Goal: Task Accomplishment & Management: Manage account settings

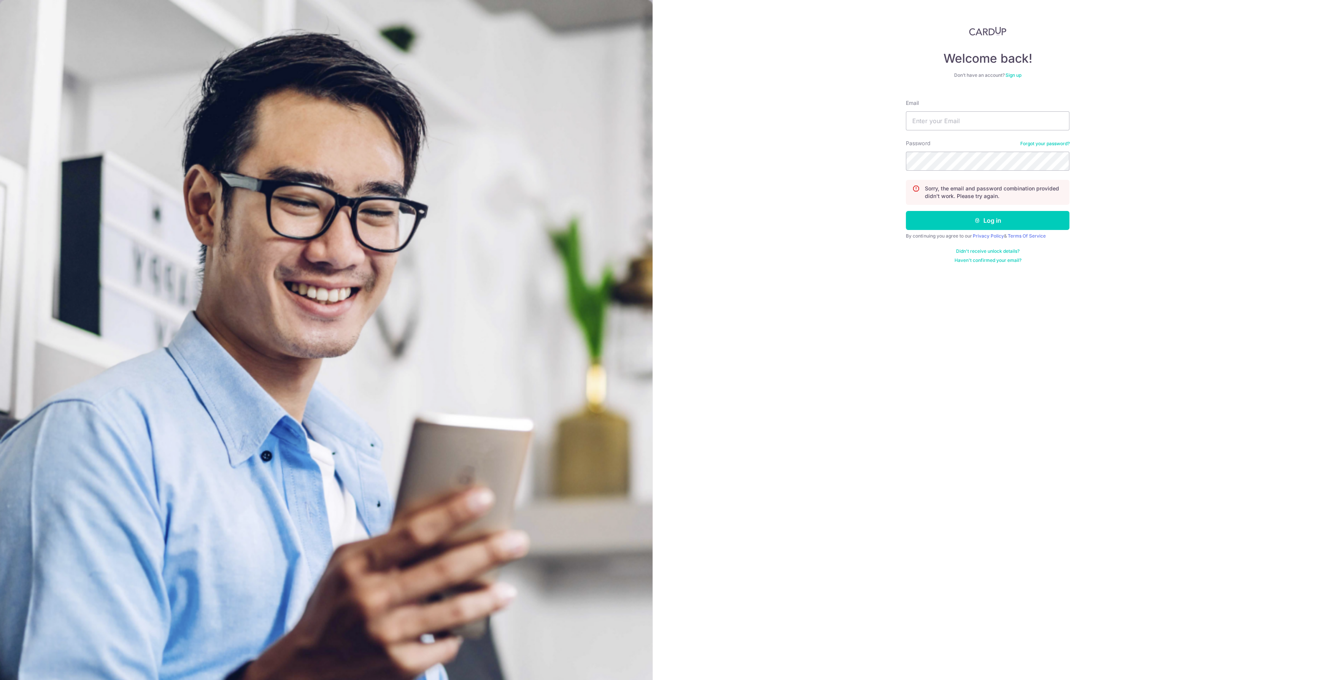
type input "sk7117@gmail.com"
type input "[EMAIL_ADDRESS][DOMAIN_NAME]"
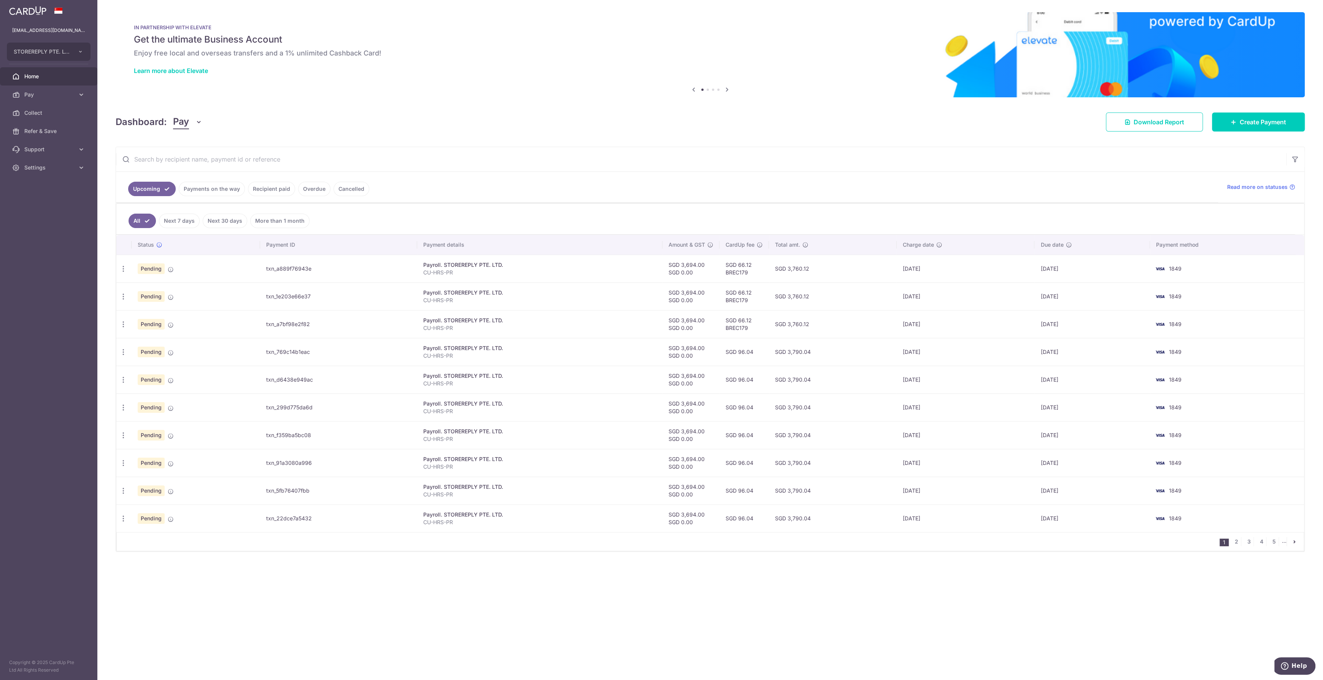
click at [722, 151] on input "text" at bounding box center [701, 159] width 1170 height 24
click at [29, 171] on span "Settings" at bounding box center [49, 168] width 50 height 8
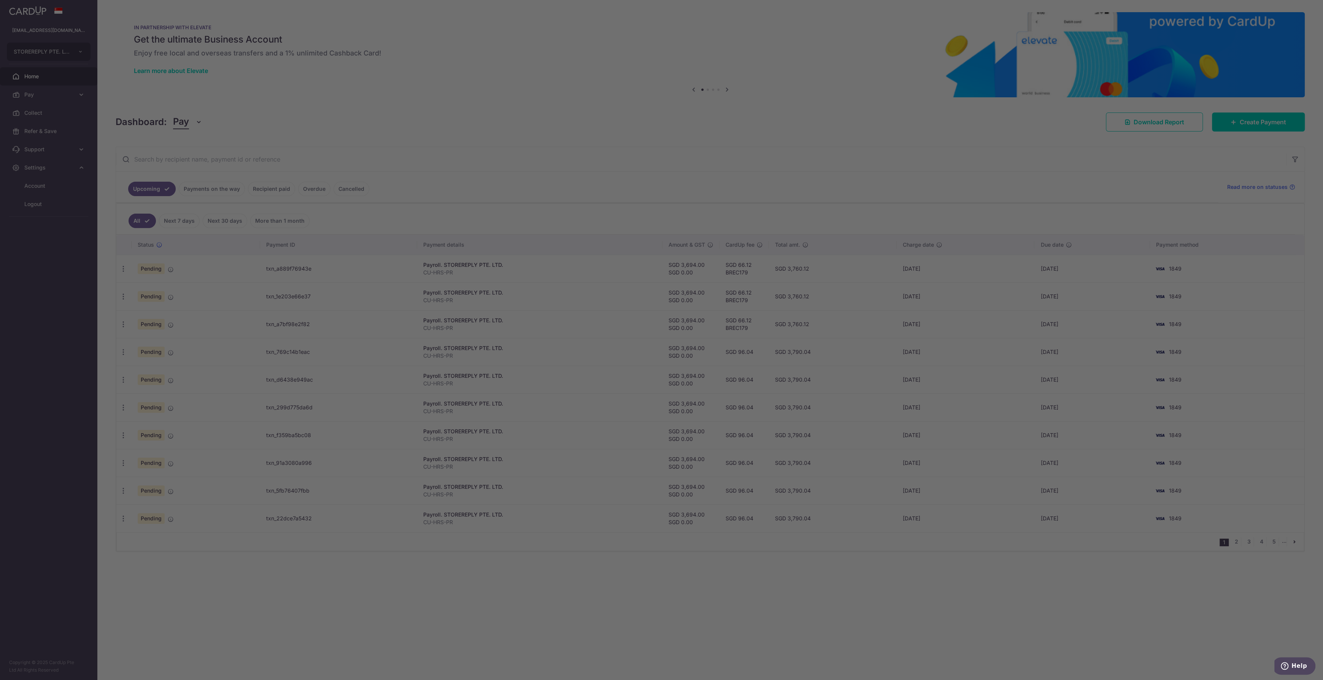
click at [37, 202] on div at bounding box center [668, 343] width 1337 height 687
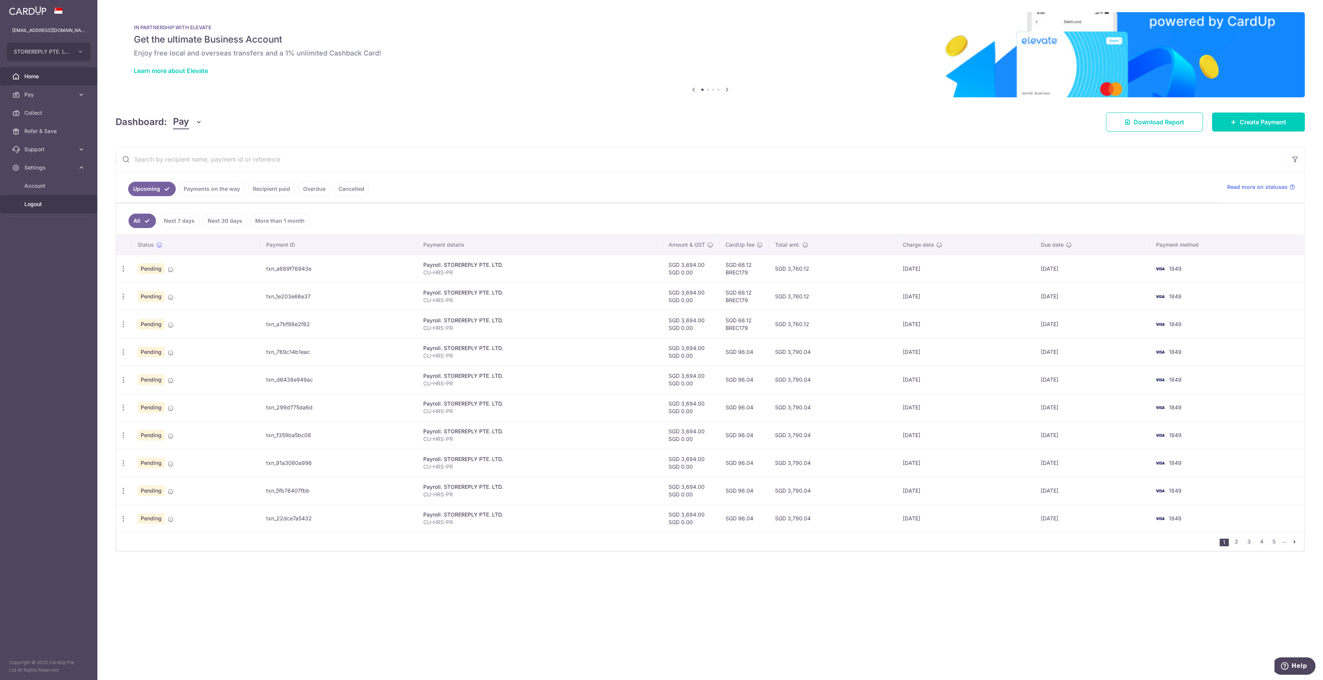
click at [36, 202] on span "Logout" at bounding box center [49, 204] width 50 height 8
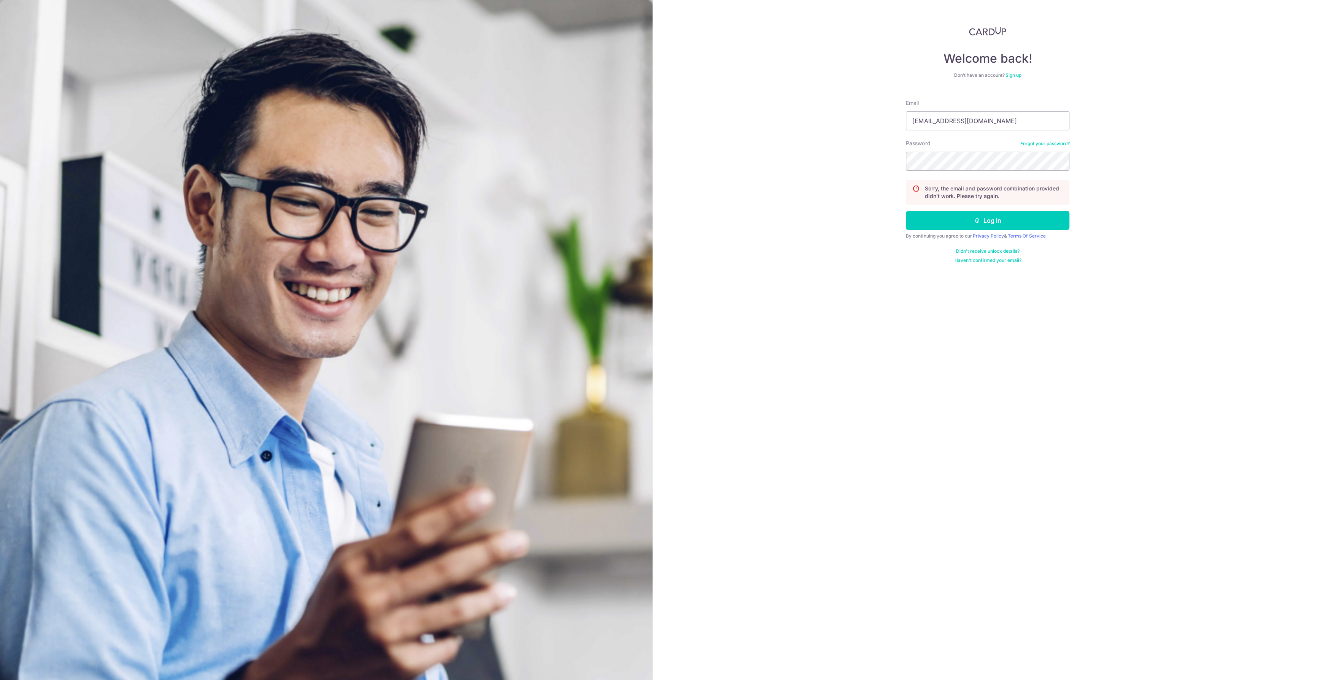
type input "[EMAIL_ADDRESS][DOMAIN_NAME]"
click at [964, 226] on button "Log in" at bounding box center [988, 220] width 164 height 19
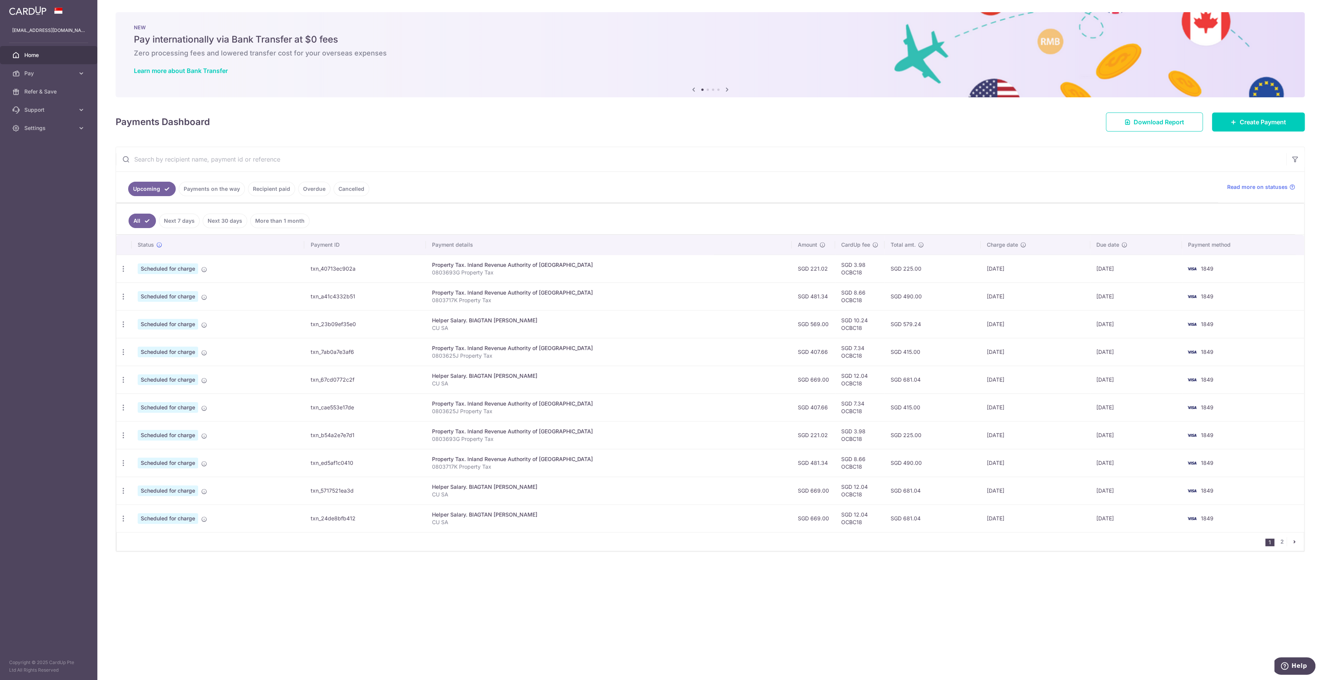
click at [681, 173] on ul "Upcoming Payments on the way Recipient paid Overdue Cancelled" at bounding box center [667, 187] width 1102 height 31
